Goal: Transaction & Acquisition: Purchase product/service

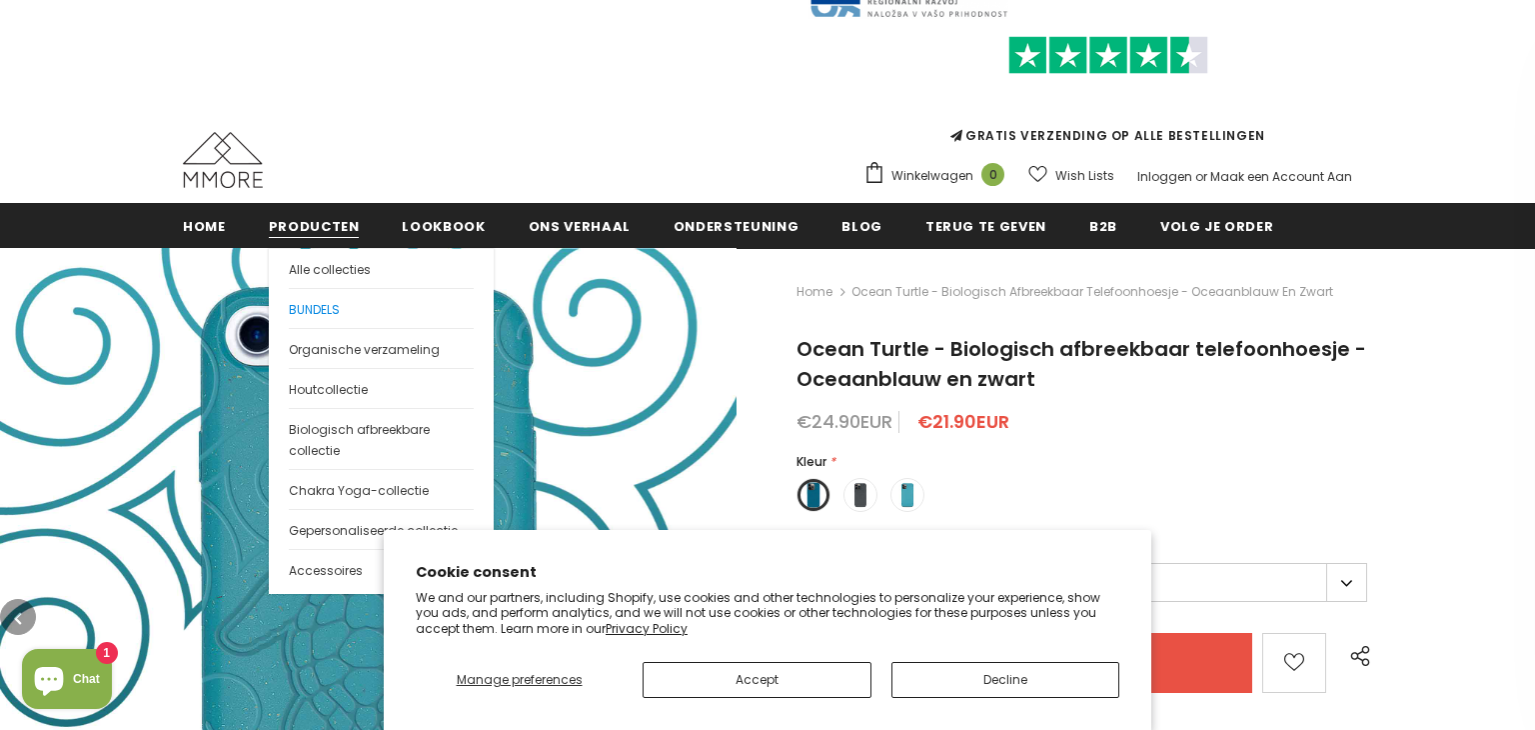
scroll to position [75, 0]
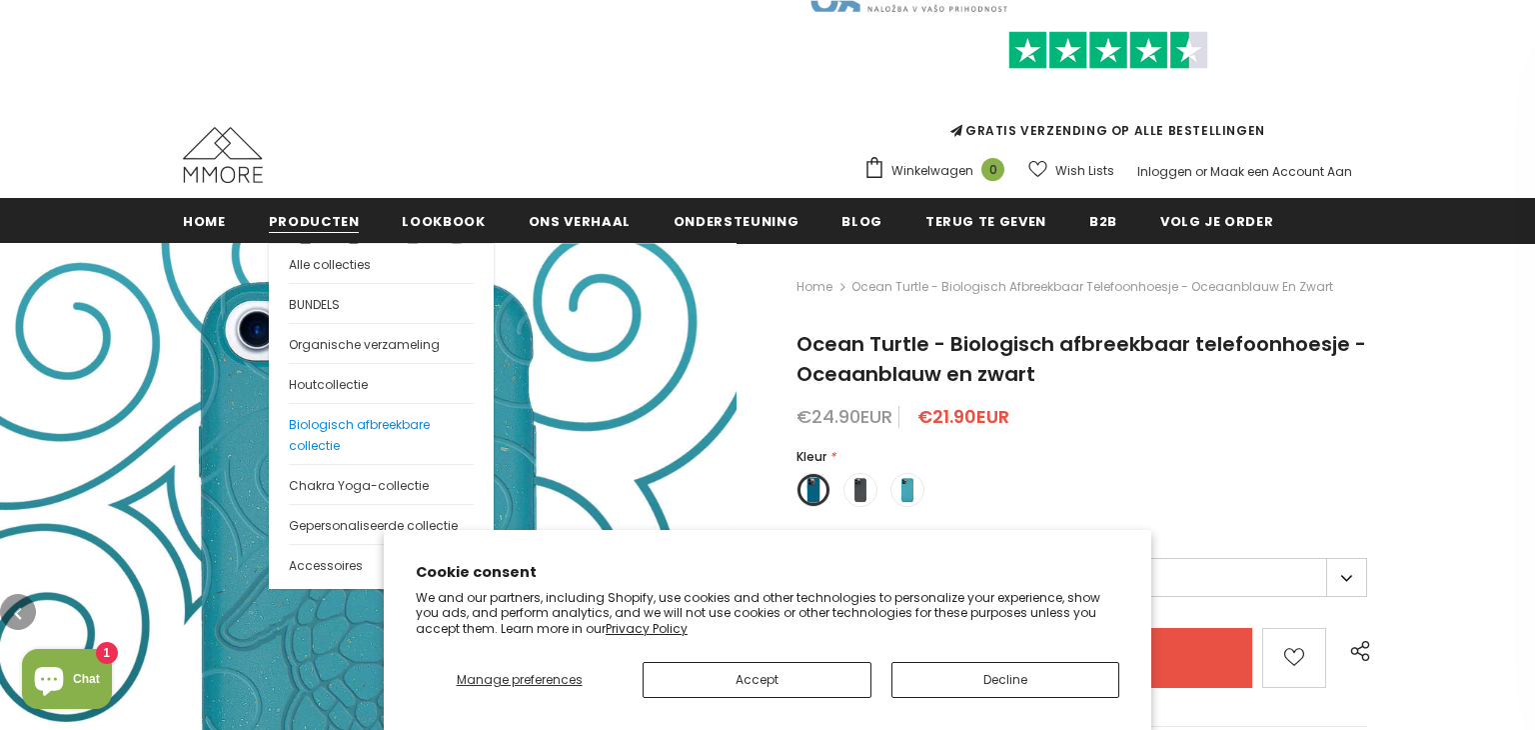
click at [314, 416] on span "Biologisch afbreekbare collectie" at bounding box center [359, 435] width 141 height 38
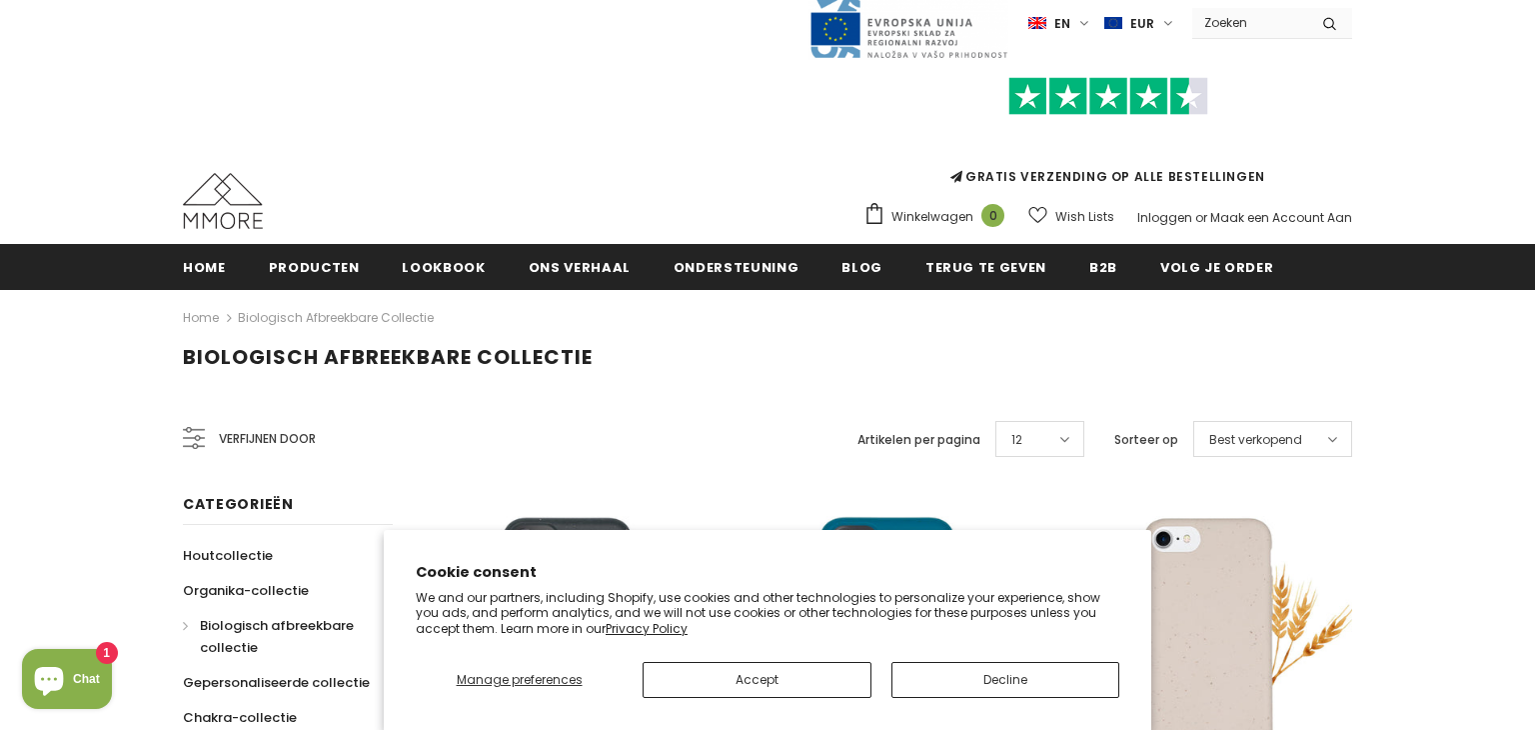
scroll to position [209, 0]
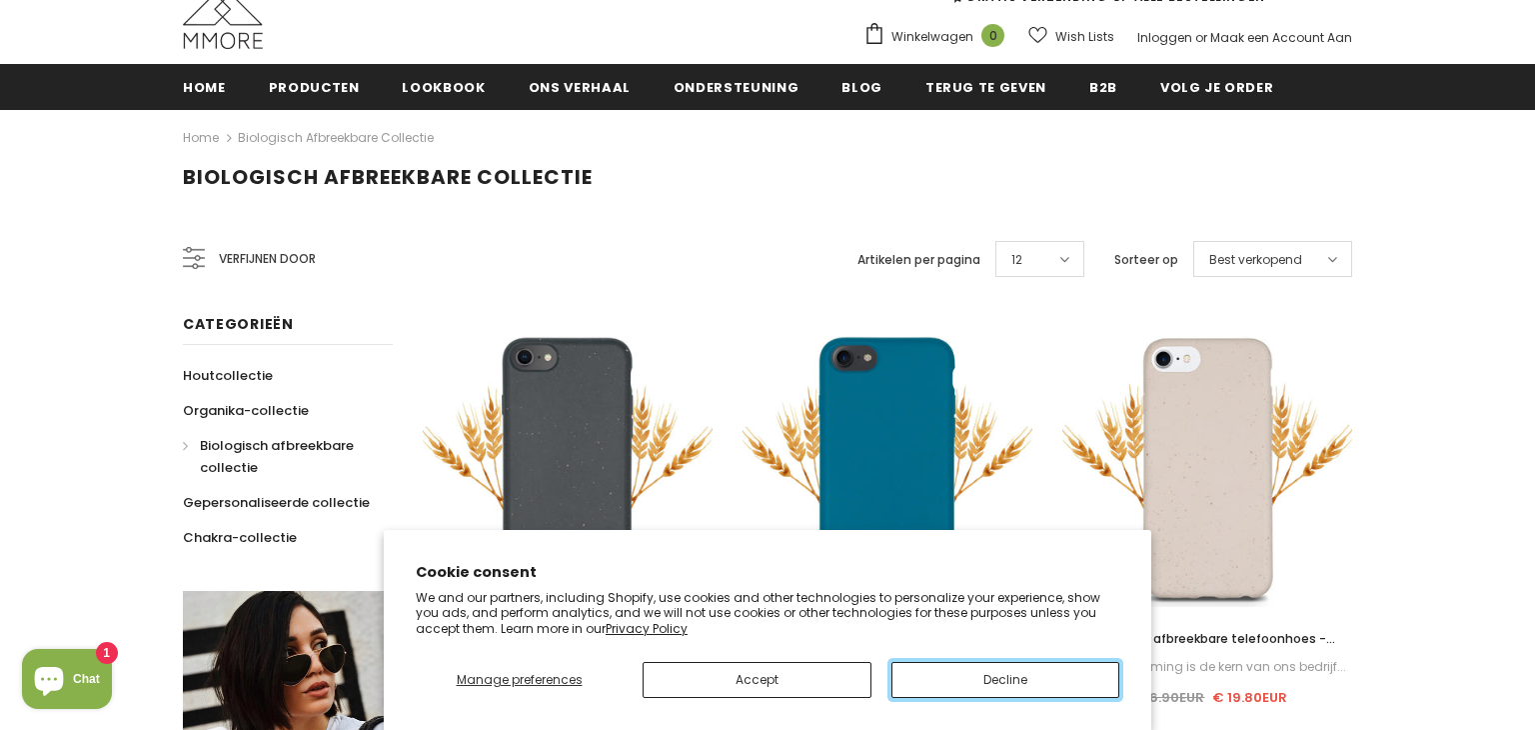
click at [981, 678] on button "Decline" at bounding box center [1005, 680] width 228 height 36
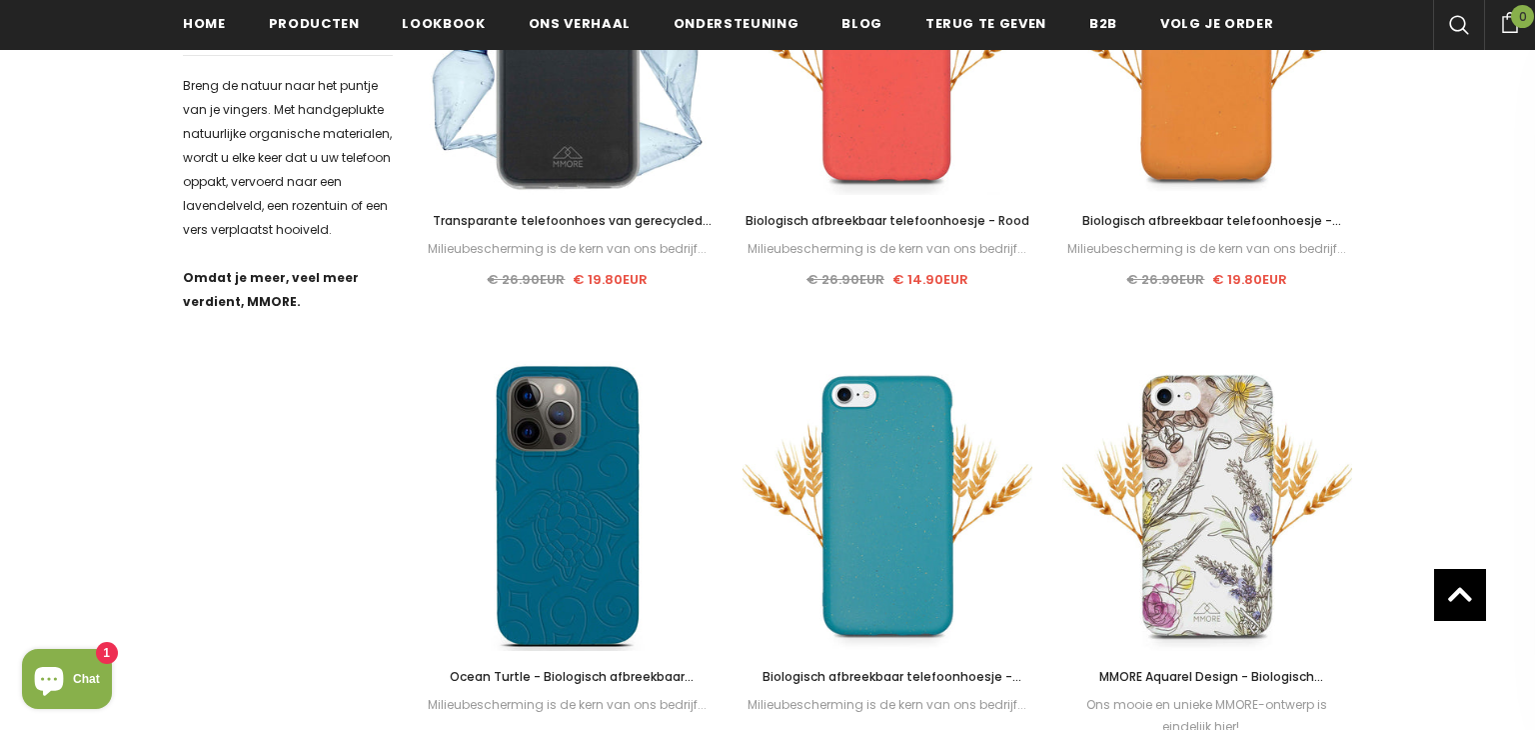
scroll to position [1082, 0]
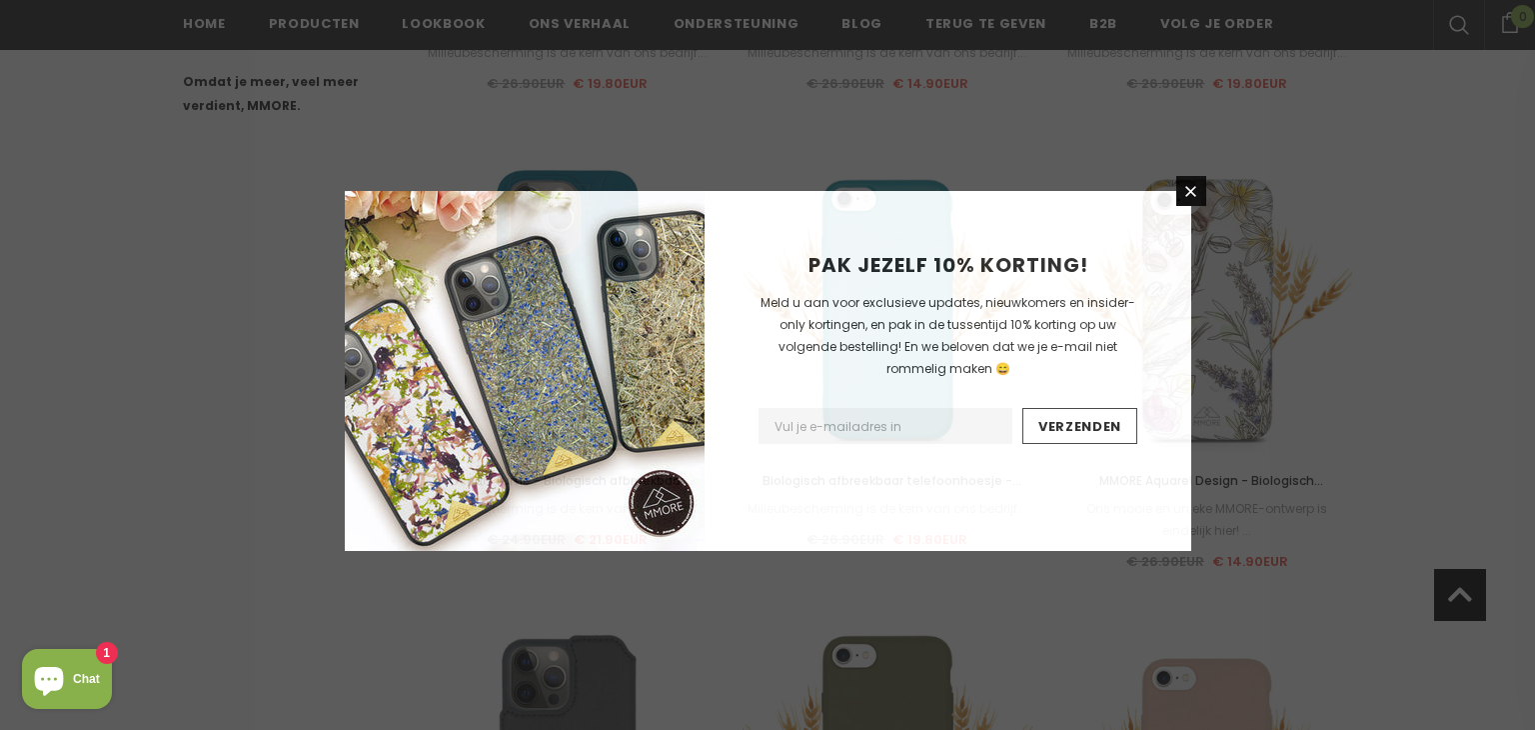
scroll to position [1283, 0]
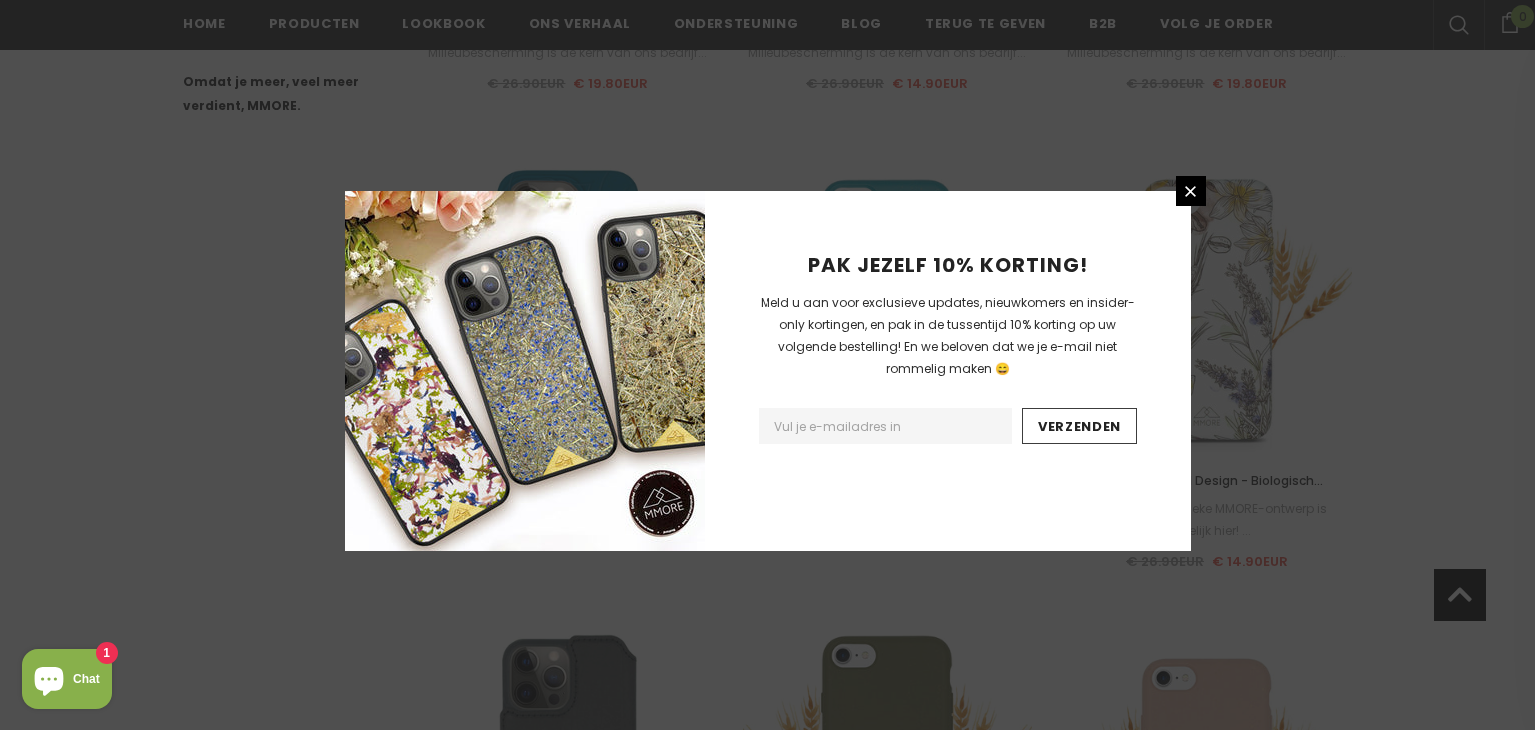
click at [875, 419] on input "Email Address" at bounding box center [885, 426] width 254 height 36
click at [920, 408] on input "Email Address" at bounding box center [885, 426] width 254 height 36
type input "info@foodyourthought.nl"
click at [1171, 192] on div "PAK JEZELF 10% KORTING! Meld u aan voor exclusieve updates, nieuwkomers en insi…" at bounding box center [948, 371] width 487 height 360
click at [1178, 189] on link at bounding box center [1191, 191] width 30 height 30
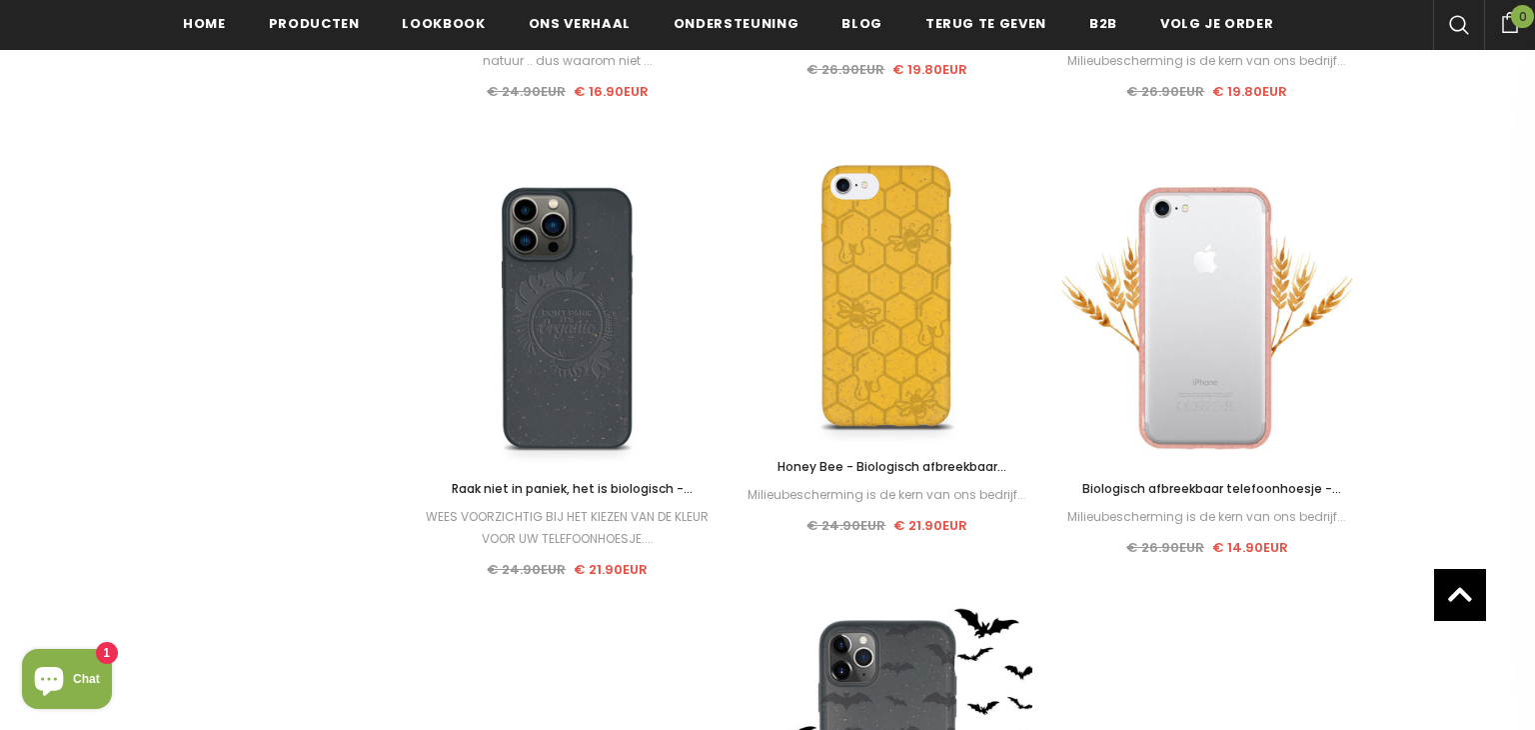
scroll to position [2218, 0]
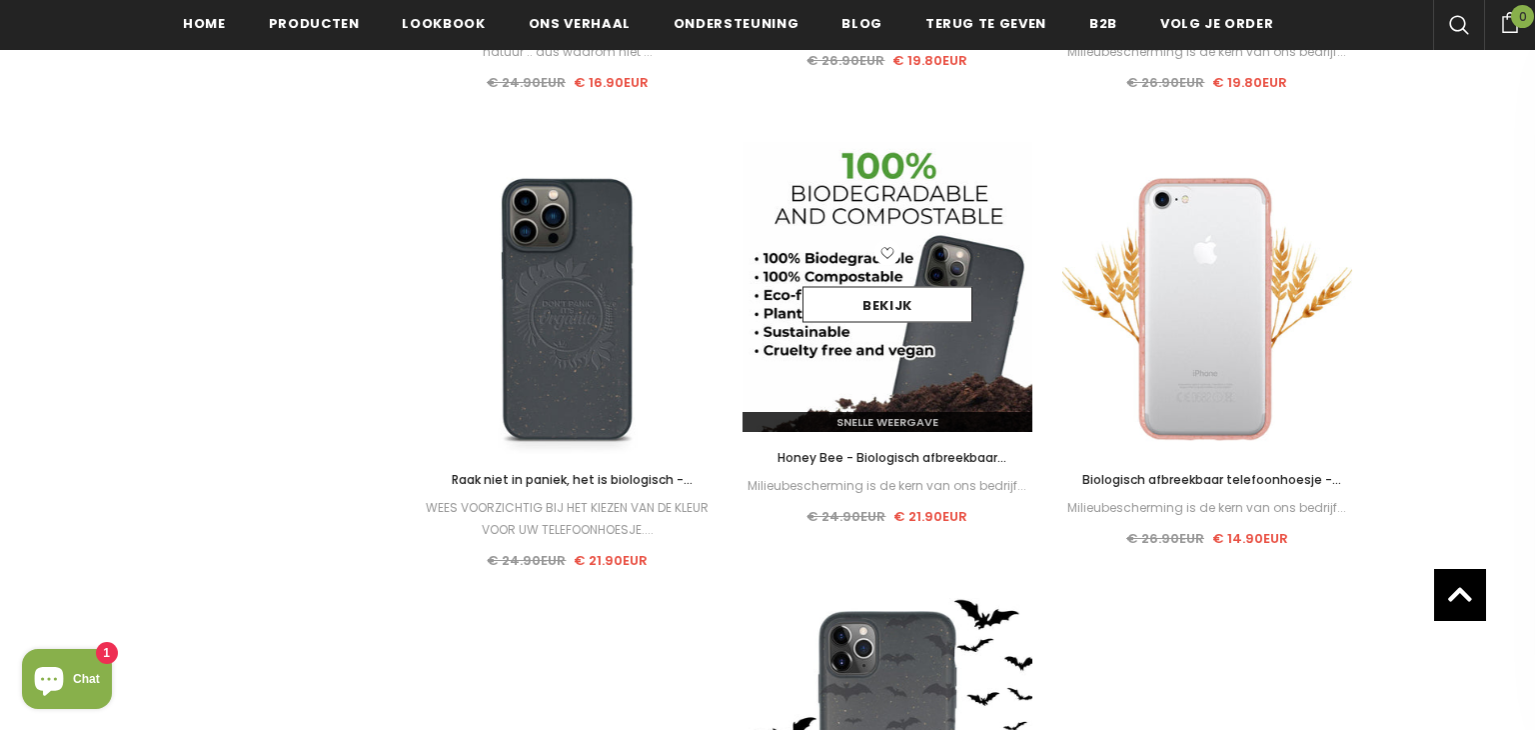
click at [880, 328] on div "Bekijk" at bounding box center [888, 287] width 290 height 95
click at [884, 312] on link "Bekijk" at bounding box center [887, 305] width 170 height 36
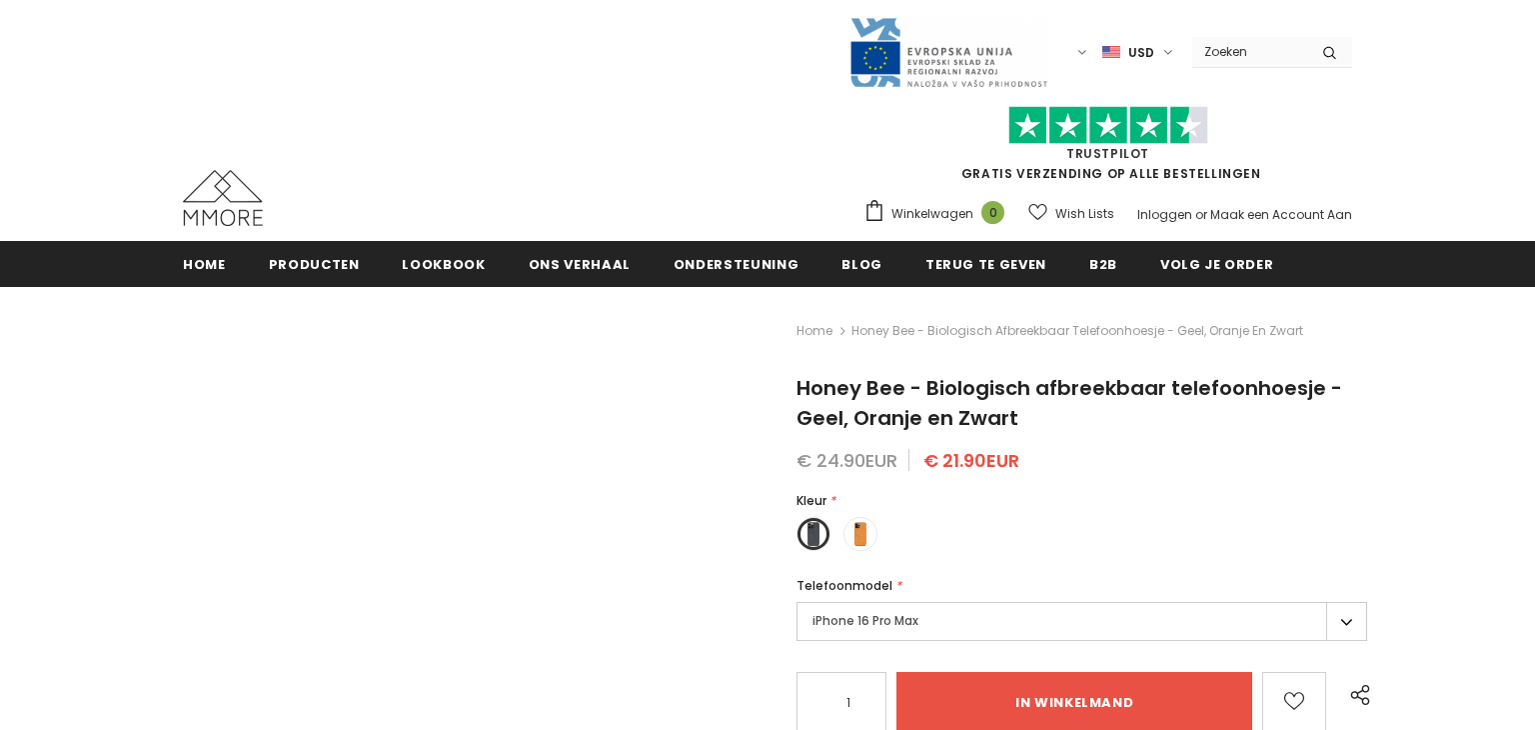
type input "Add to cart"
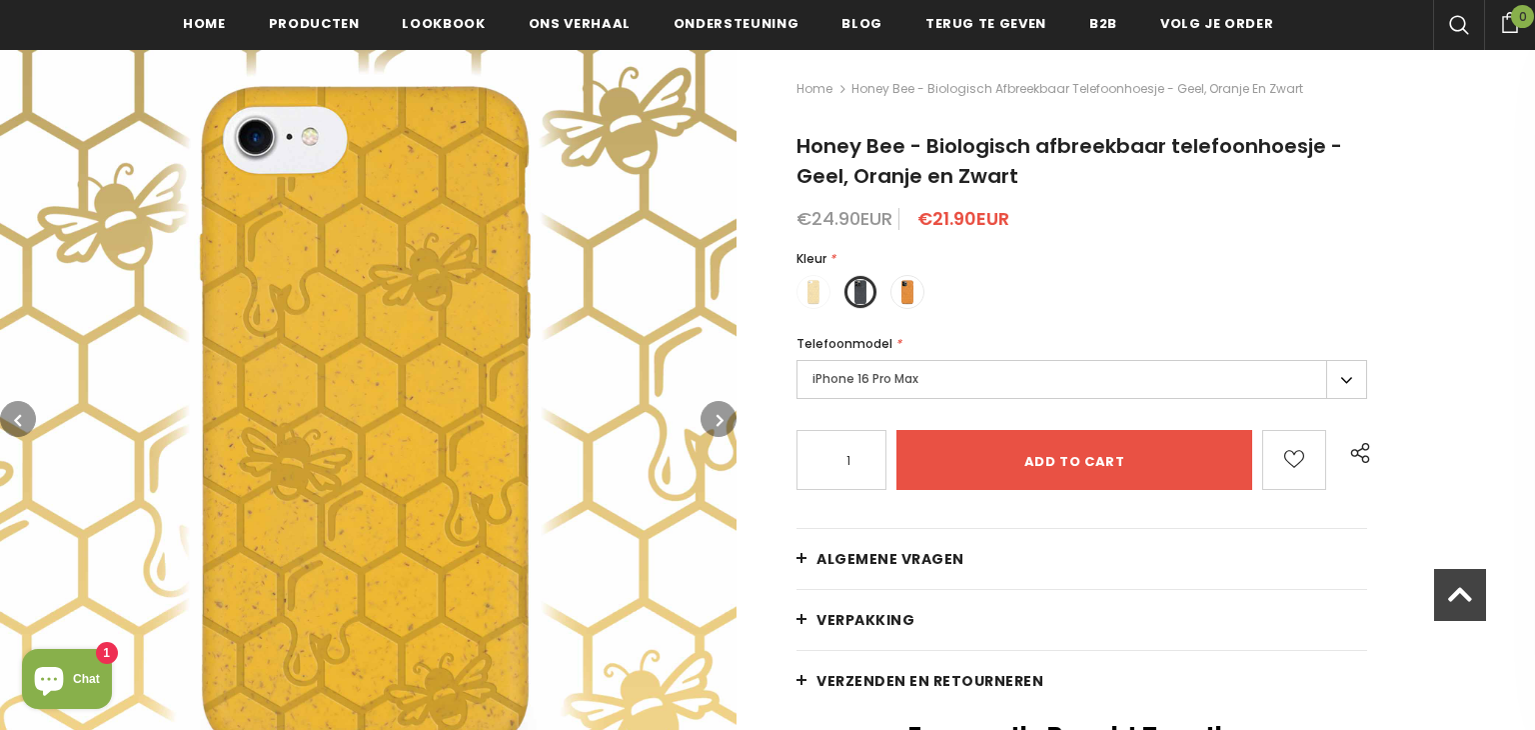
scroll to position [280, 0]
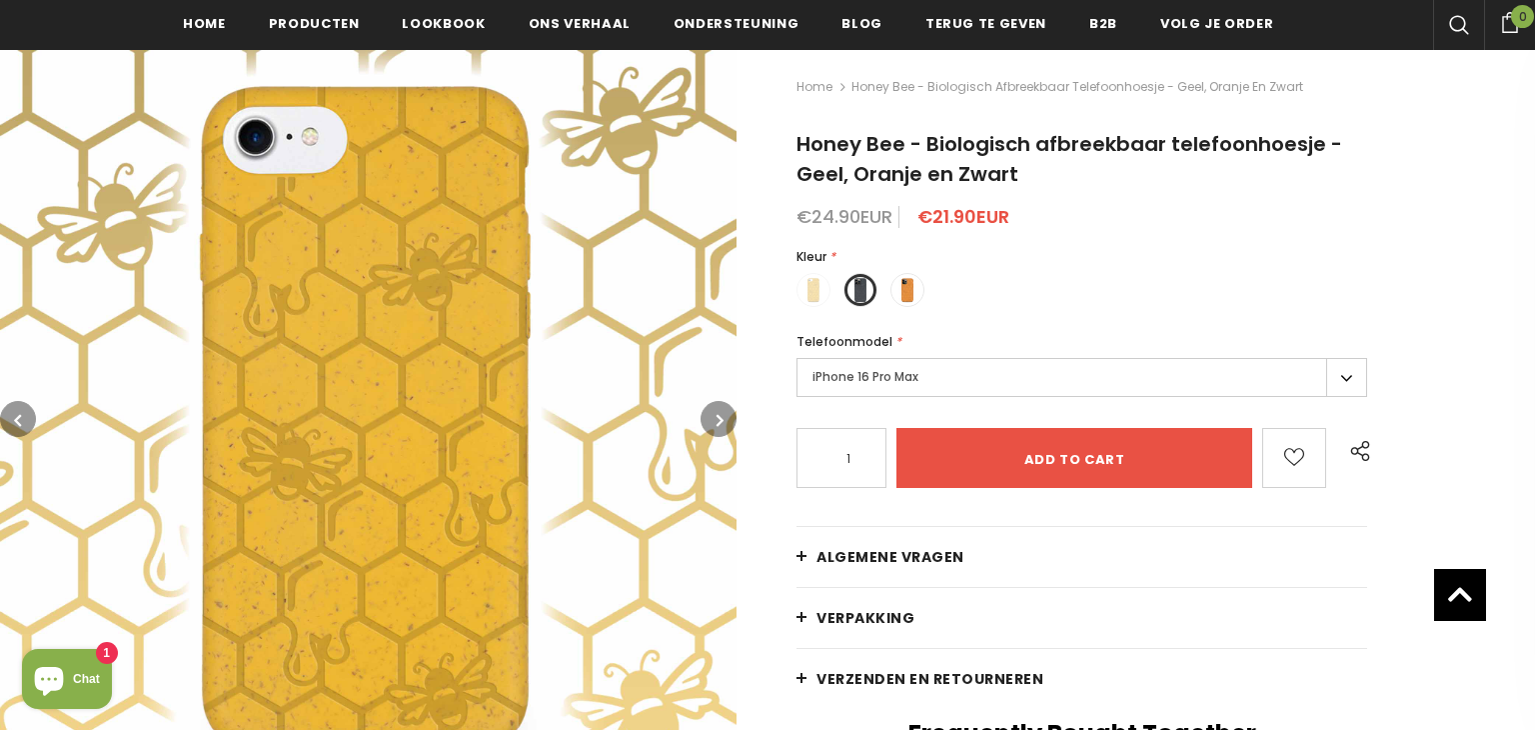
click at [867, 382] on label "iPhone 16 Pro Max" at bounding box center [1081, 377] width 571 height 39
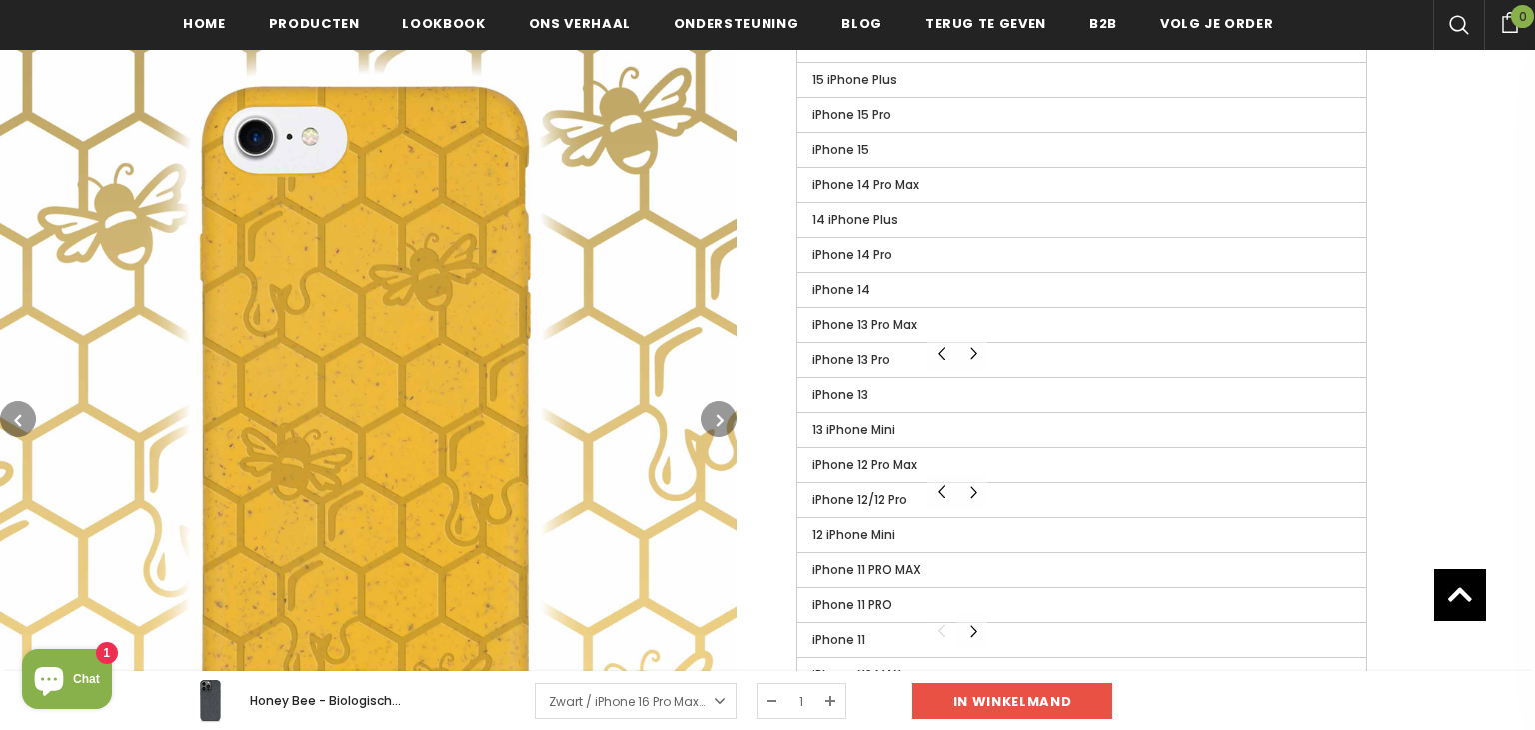
scroll to position [871, 0]
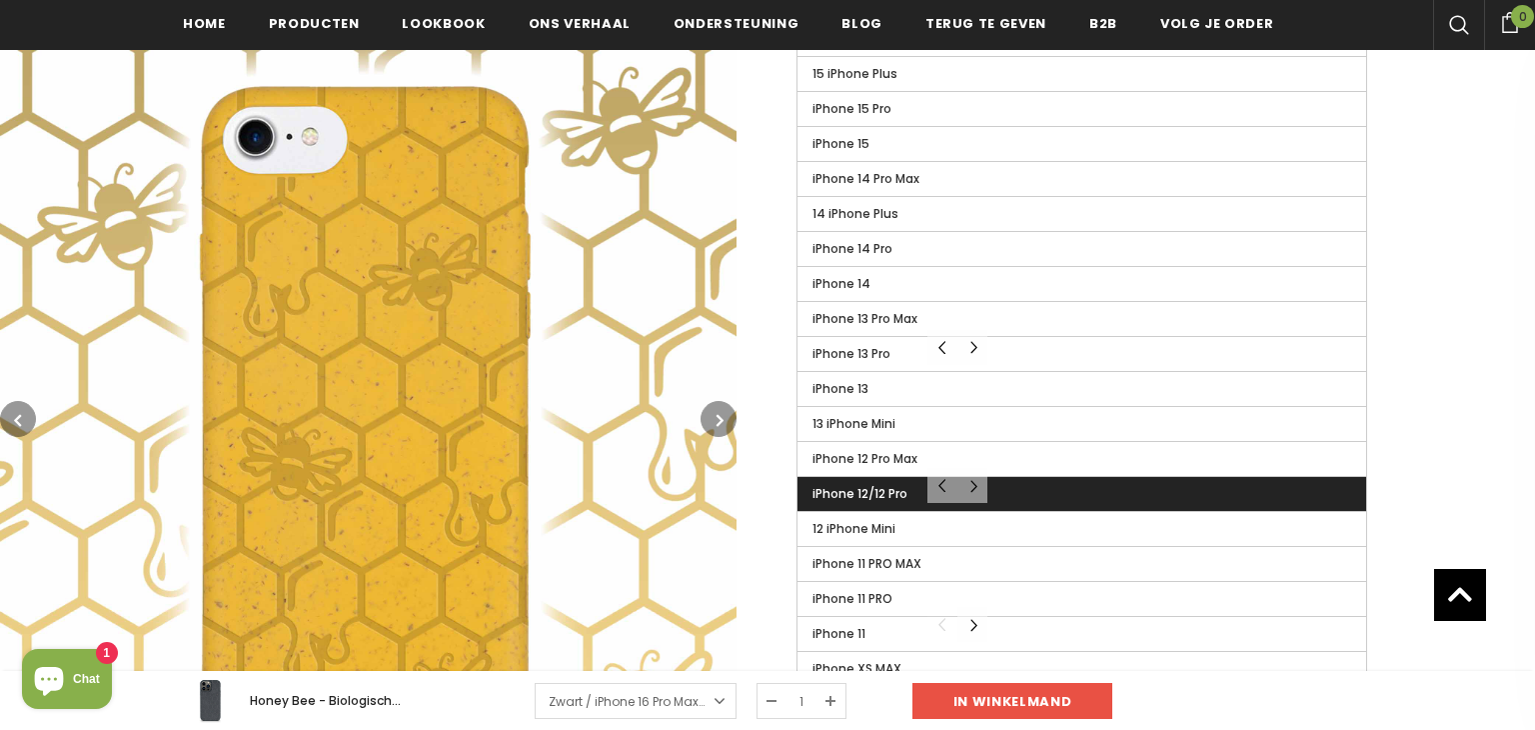
click at [889, 498] on label "iPhone 12/12 Pro" at bounding box center [1081, 494] width 569 height 34
click at [0, 0] on input "iPhone 12/12 Pro" at bounding box center [0, 0] width 0 height 0
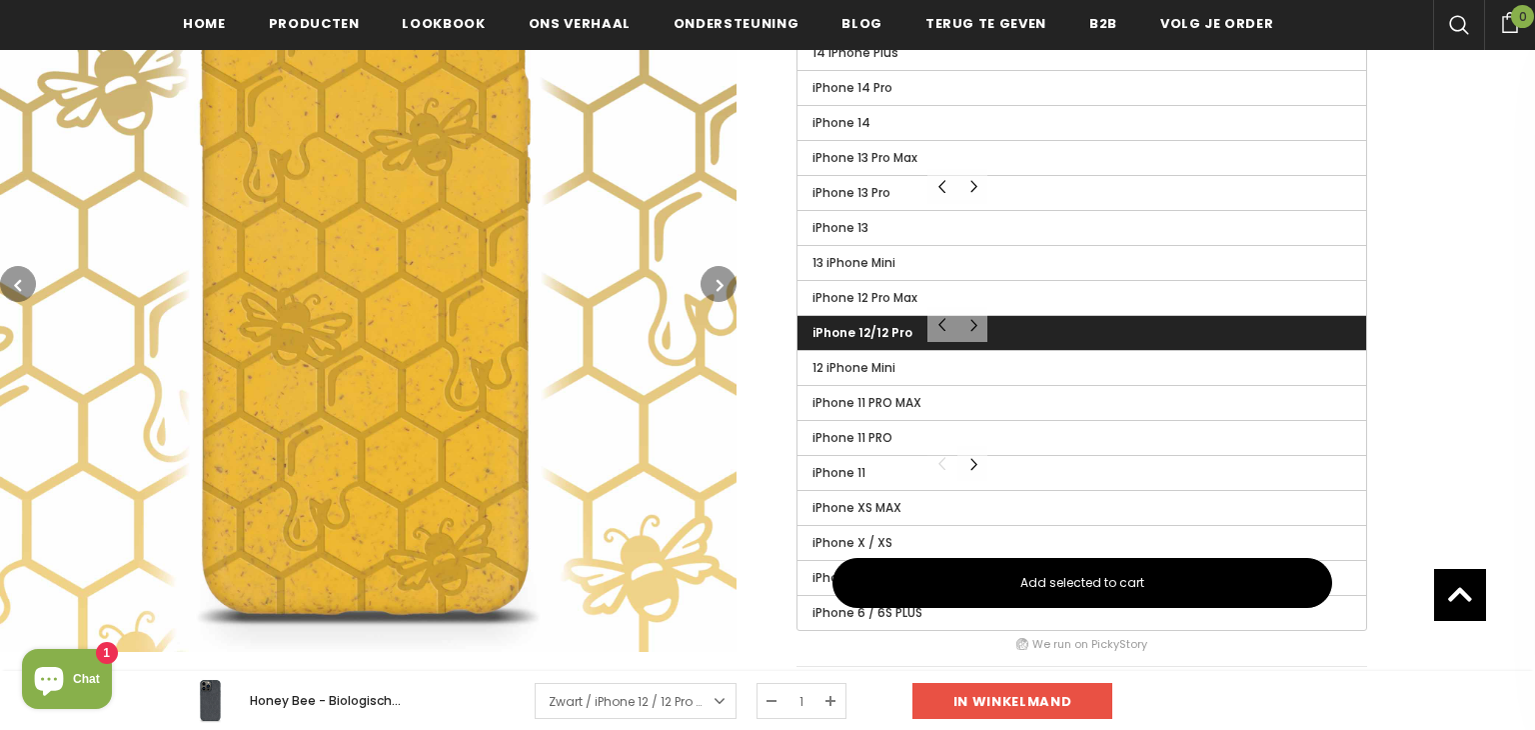
scroll to position [1047, 0]
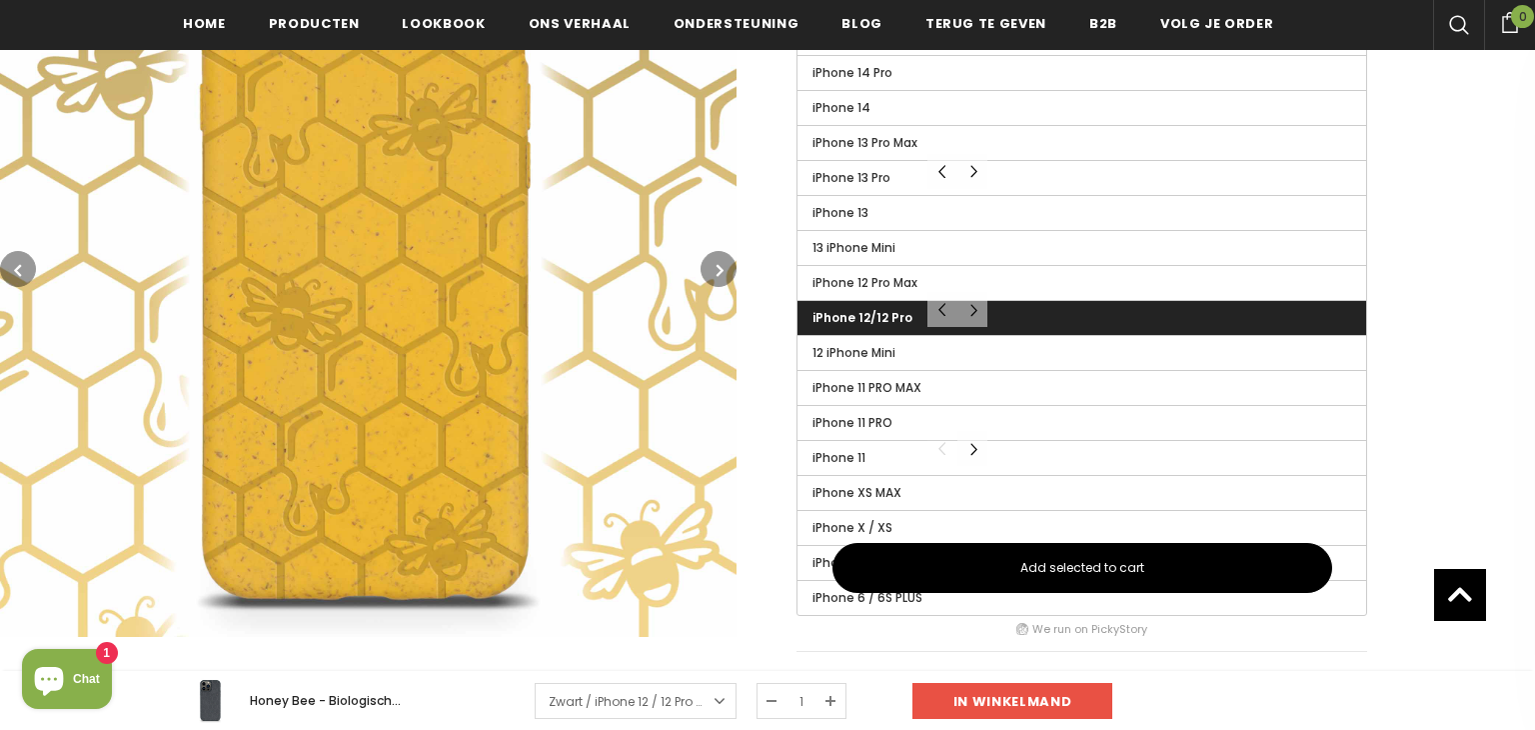
click at [887, 304] on label "iPhone 12/12 Pro" at bounding box center [1081, 318] width 569 height 34
click at [0, 0] on input "iPhone 12/12 Pro" at bounding box center [0, 0] width 0 height 0
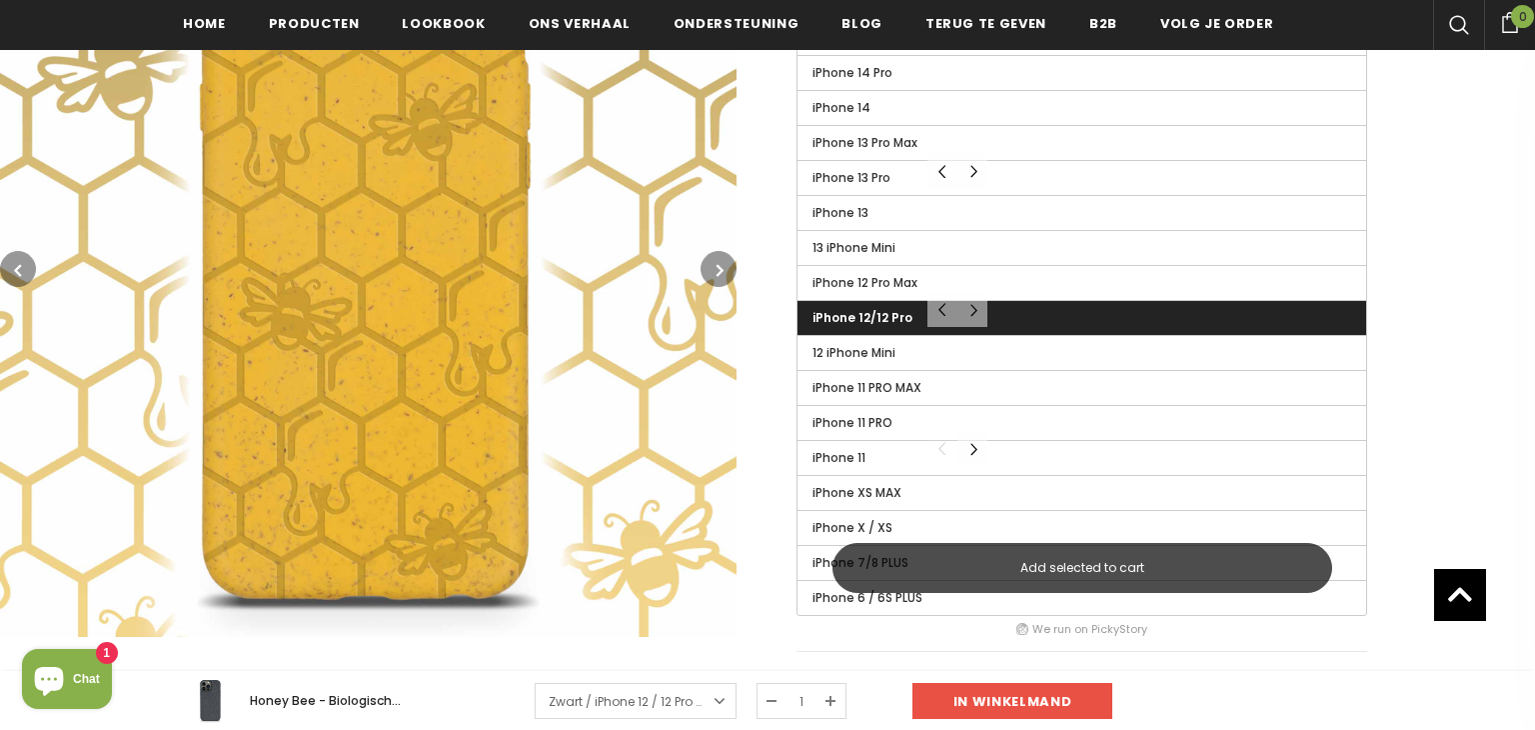
click at [1025, 567] on span "Add selected to cart" at bounding box center [1082, 568] width 124 height 18
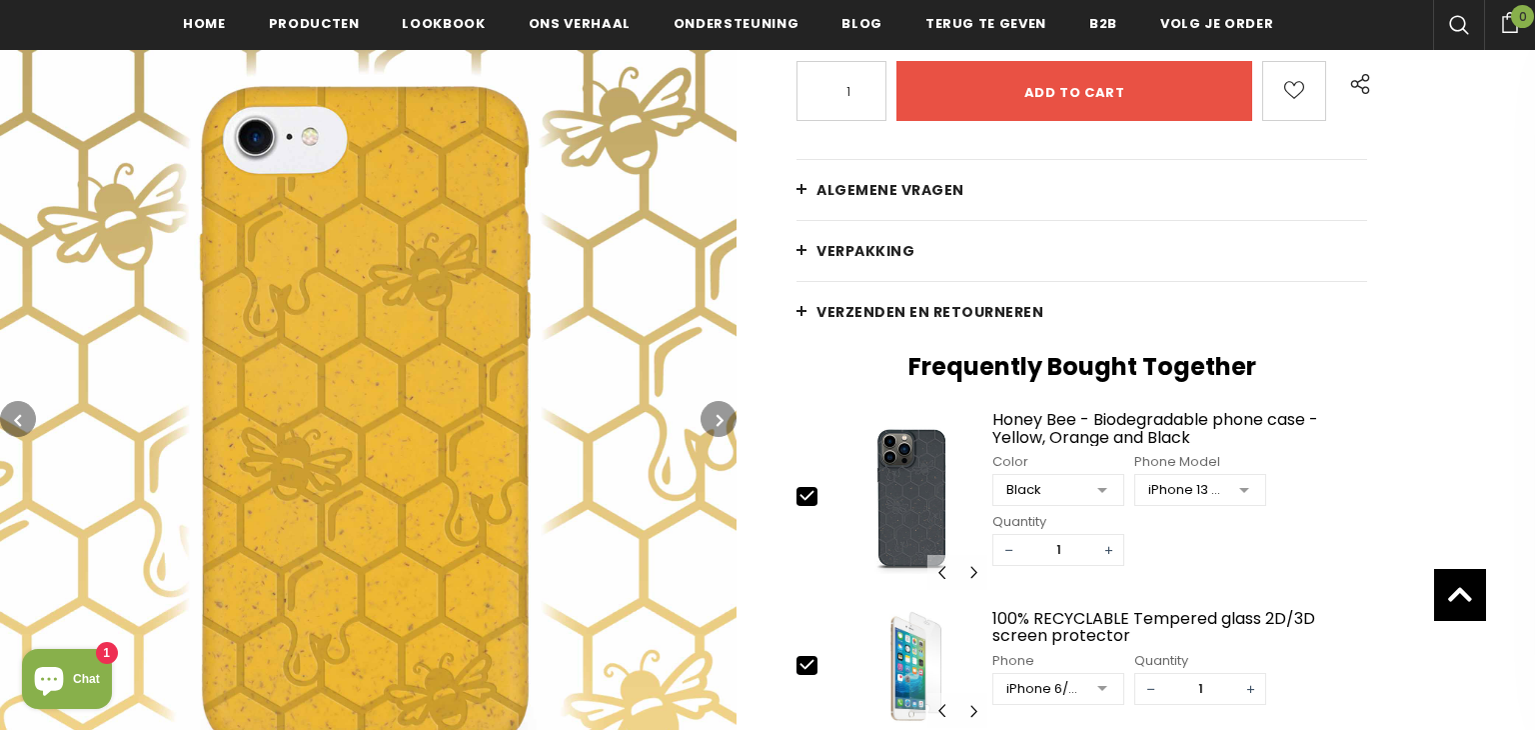
scroll to position [648, 0]
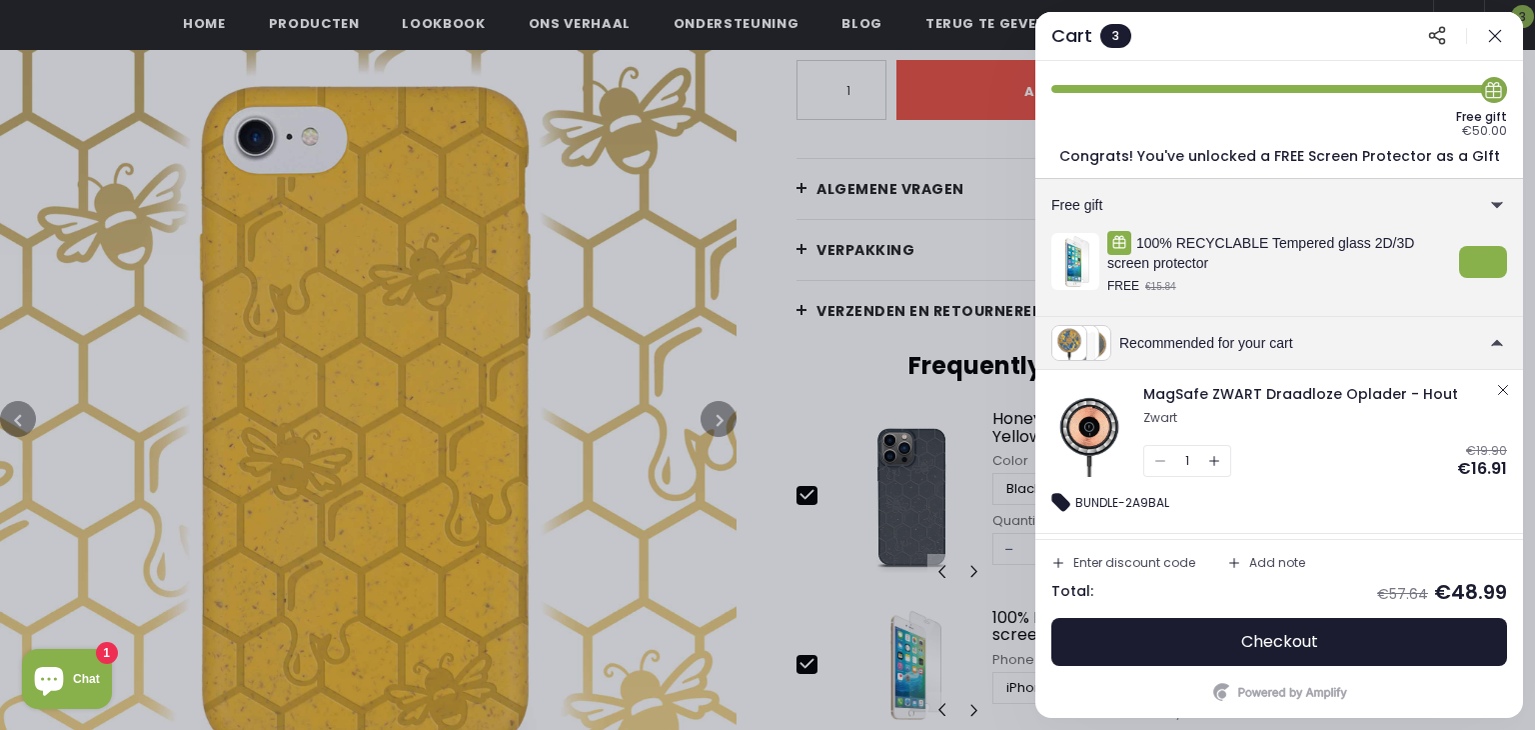
click at [1500, 387] on icon "button" at bounding box center [1503, 390] width 9 height 9
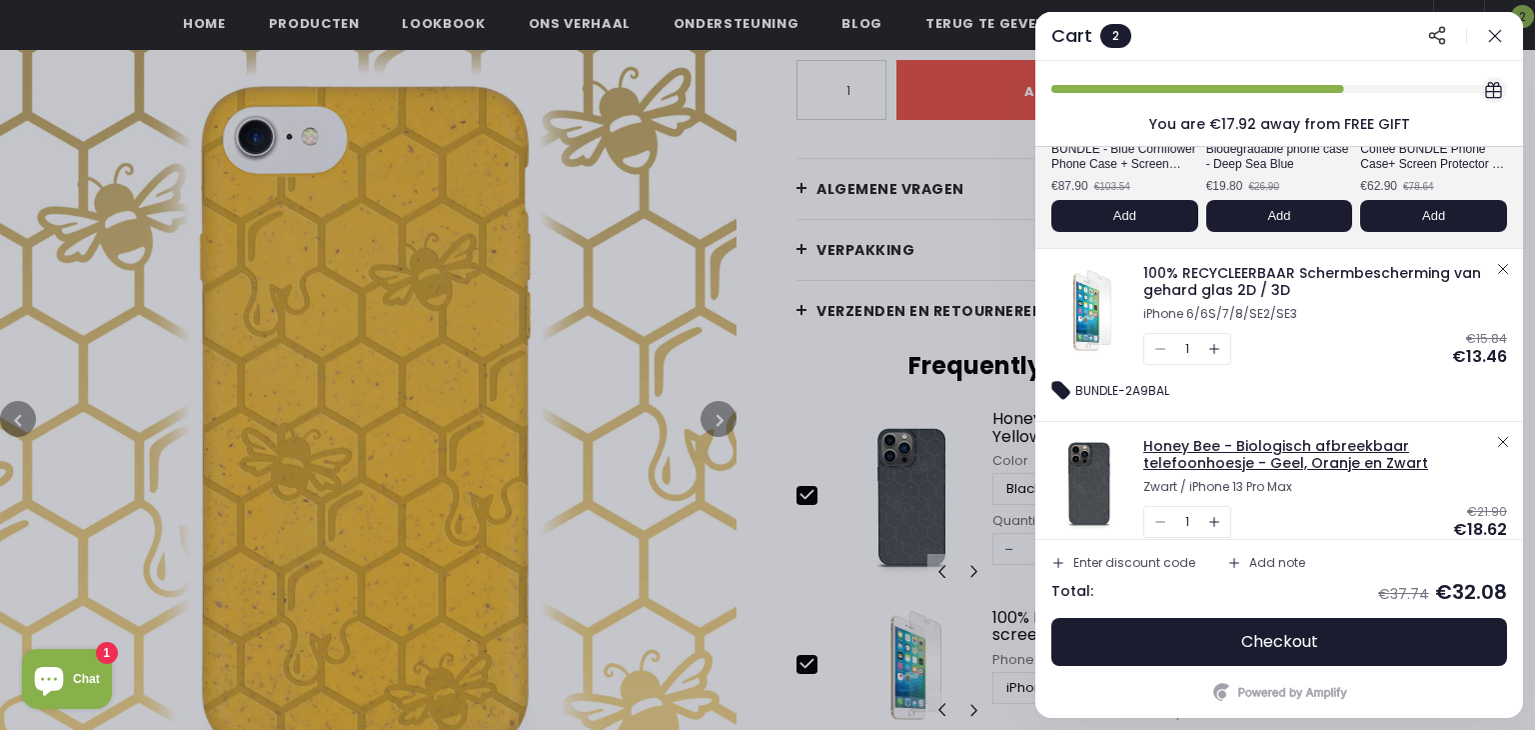
scroll to position [237, 0]
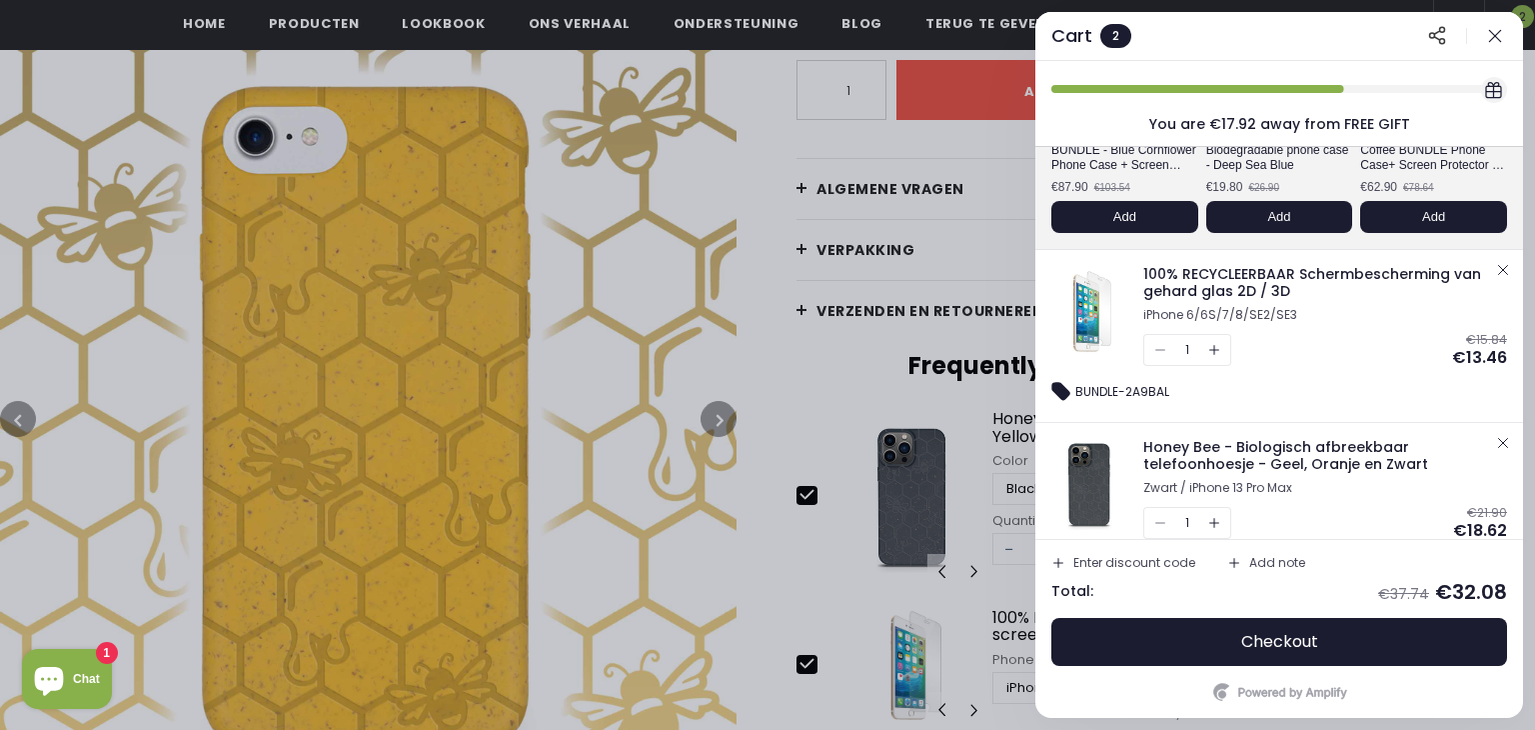
click at [1502, 275] on icon "button" at bounding box center [1503, 270] width 16 height 16
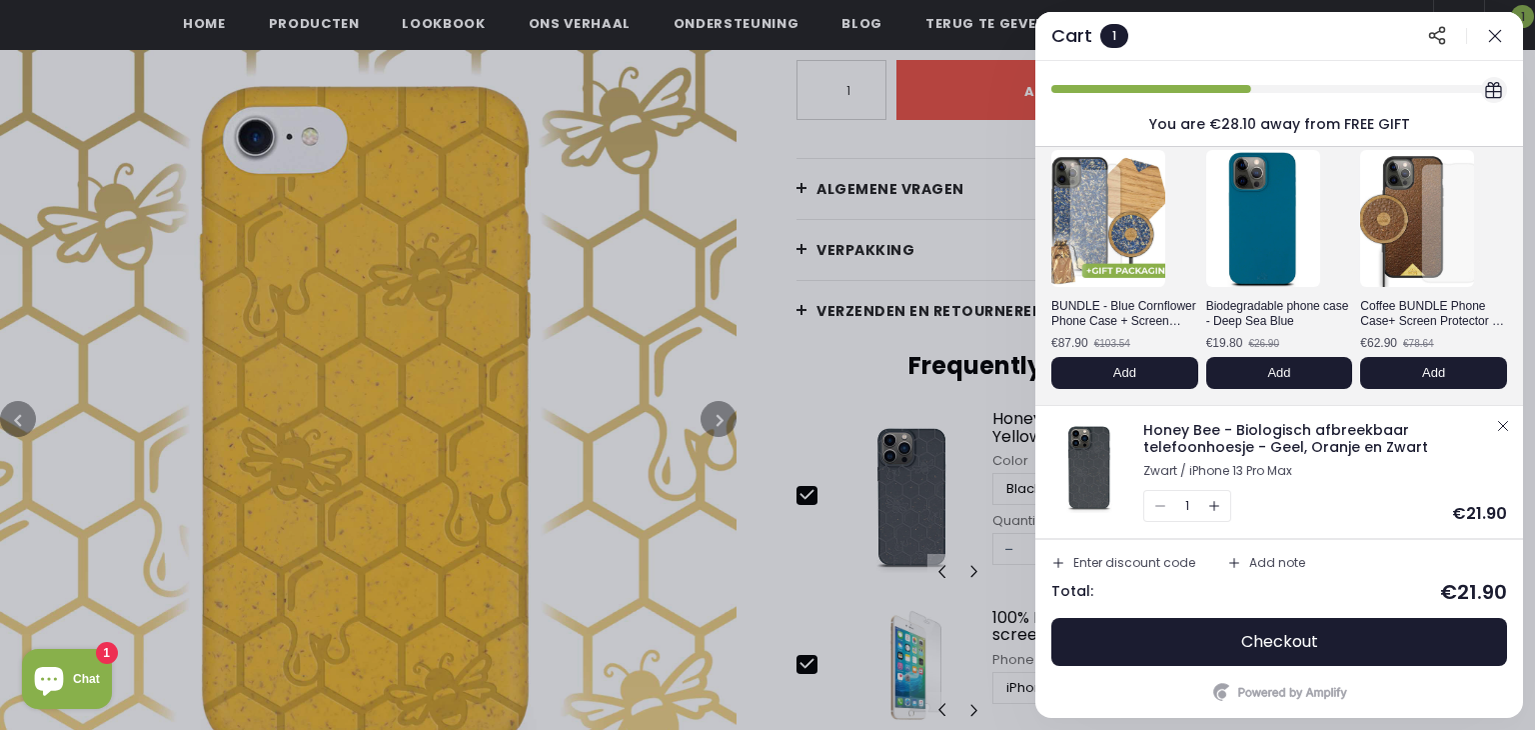
scroll to position [80, 0]
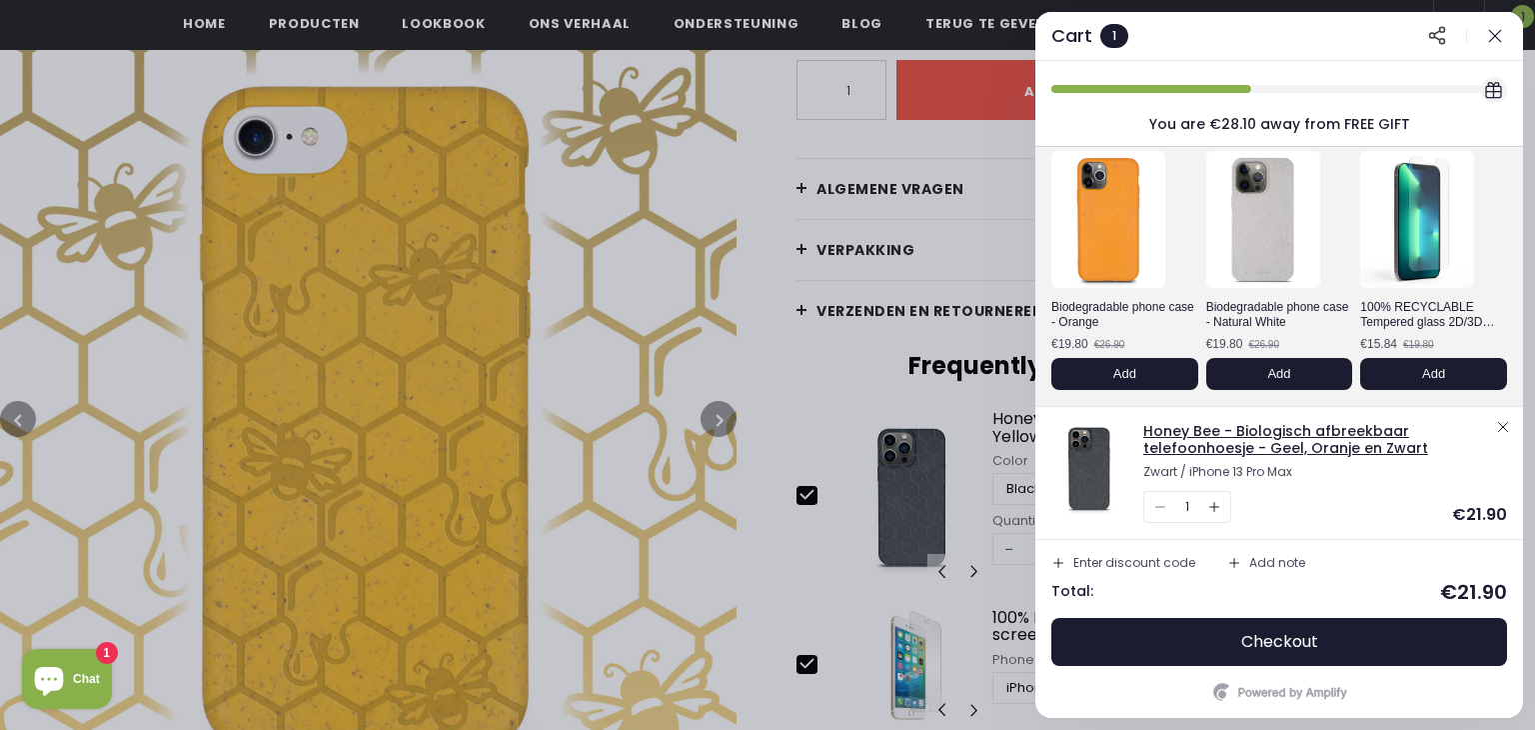
click at [1194, 436] on span "Honey Bee - Biologisch afbreekbaar telefoonhoesje - Geel, Oranje en Zwart" at bounding box center [1285, 439] width 285 height 37
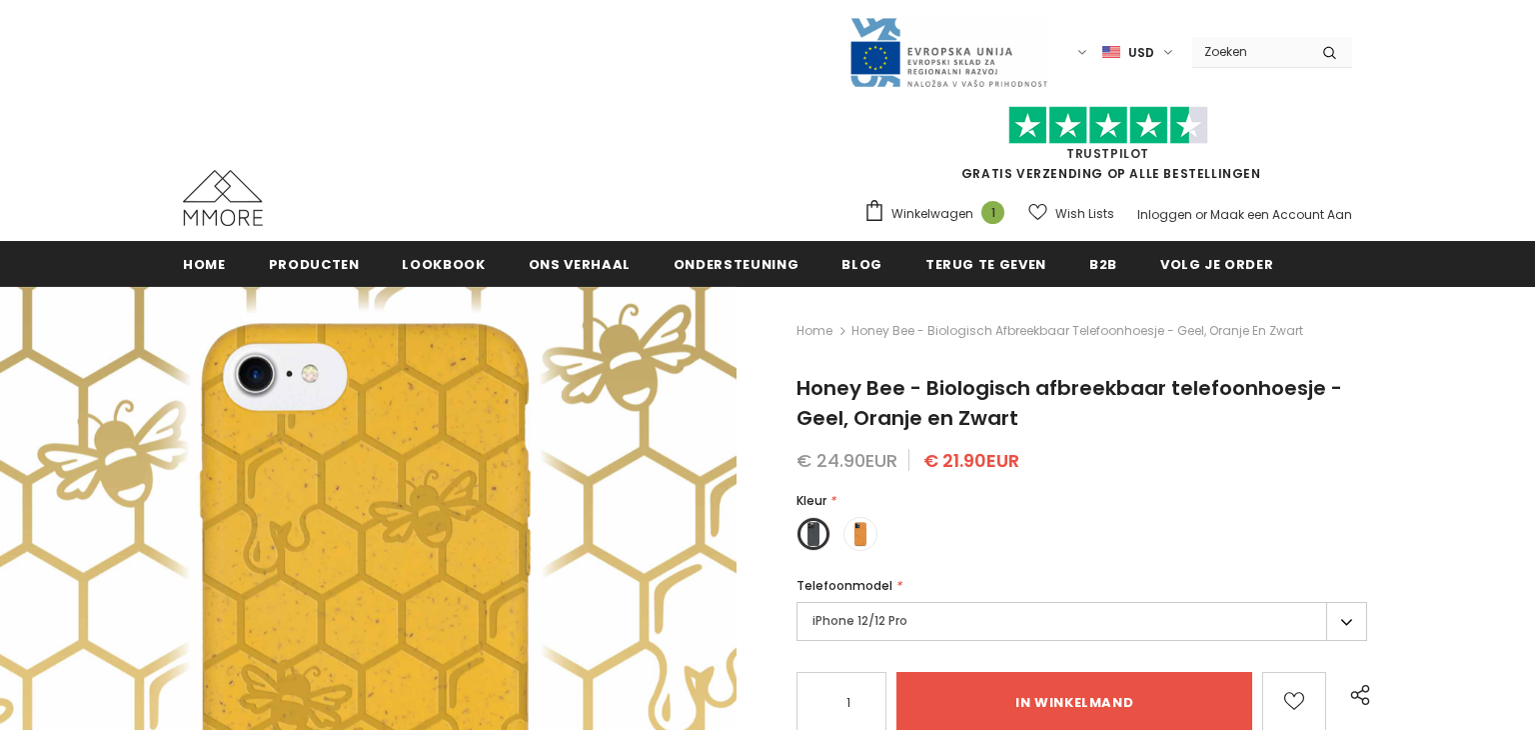
type input "Add to cart"
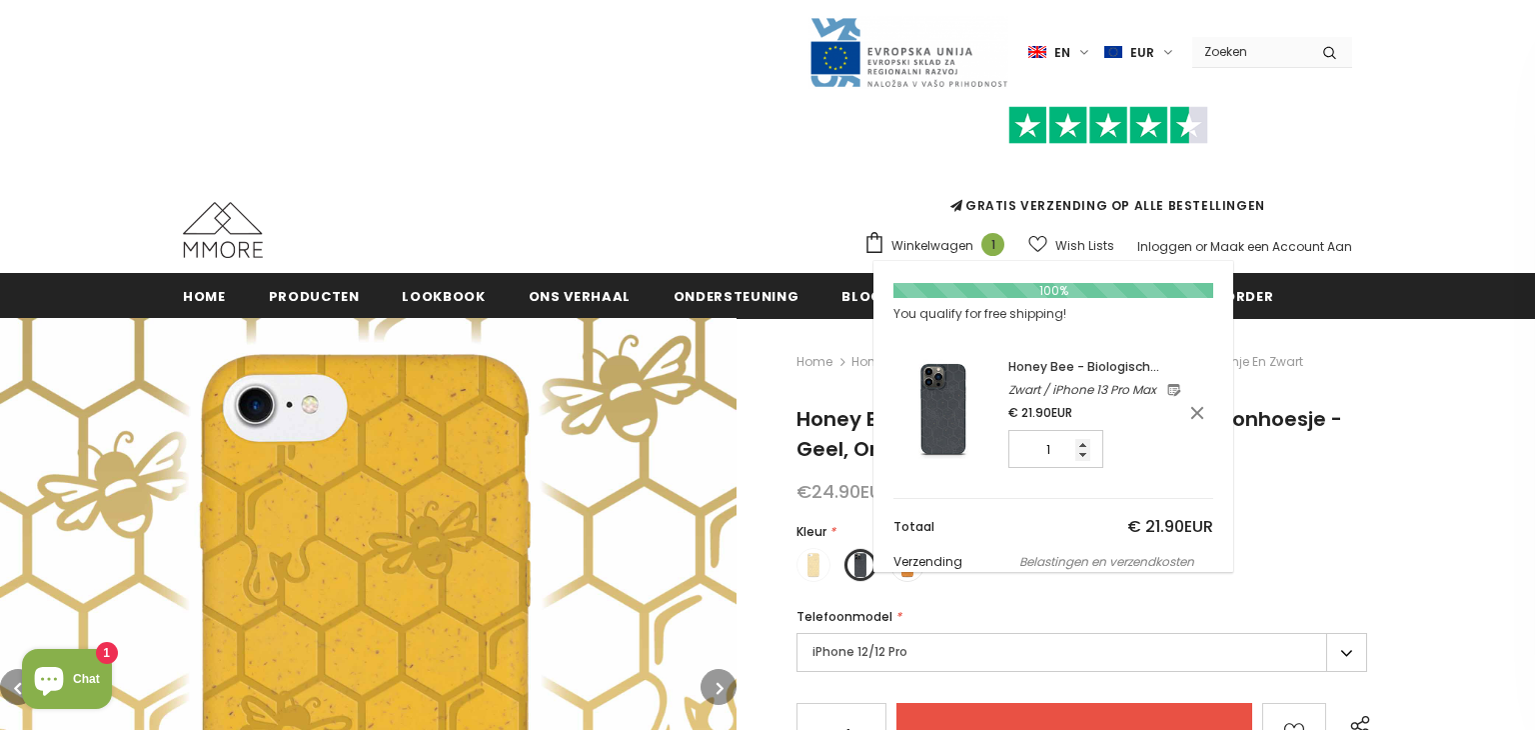
click at [949, 246] on span "Winkelwagen" at bounding box center [932, 246] width 82 height 20
